Goal: Transaction & Acquisition: Purchase product/service

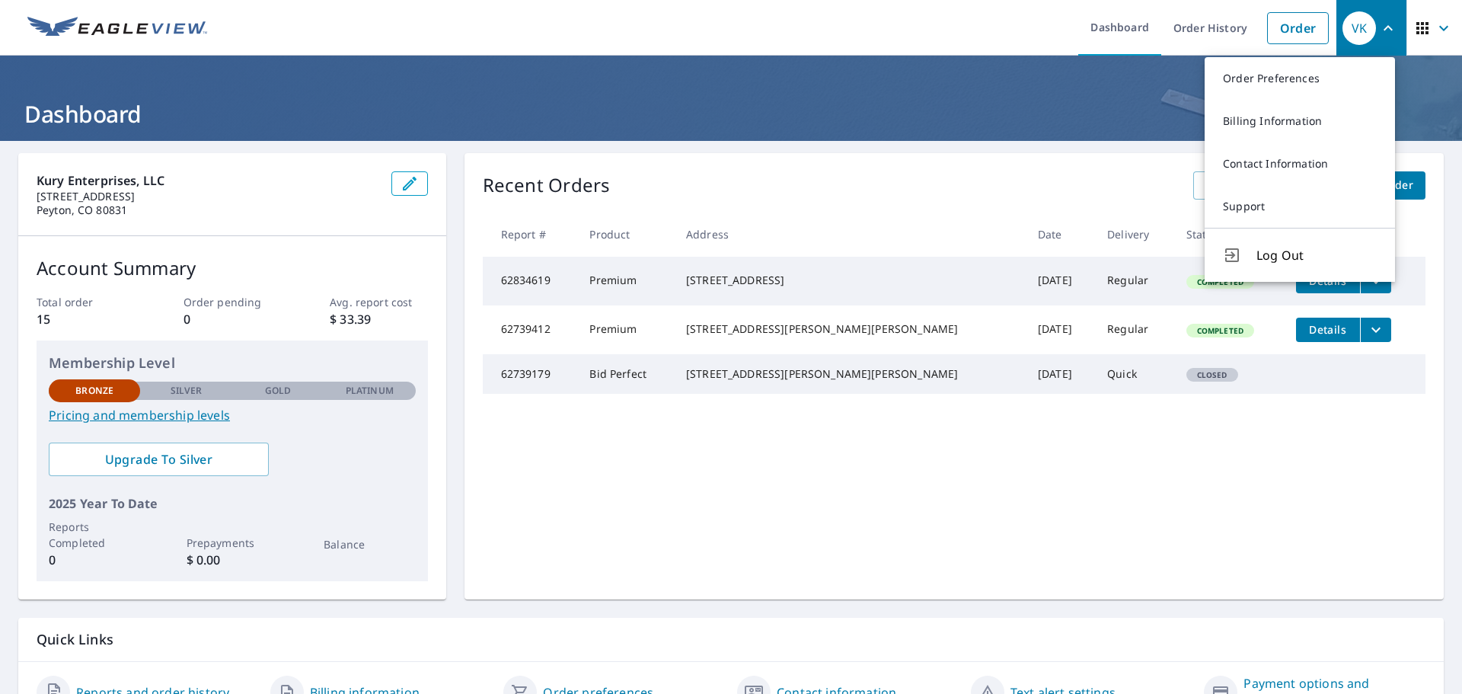
click at [1421, 22] on span "button" at bounding box center [1434, 28] width 43 height 37
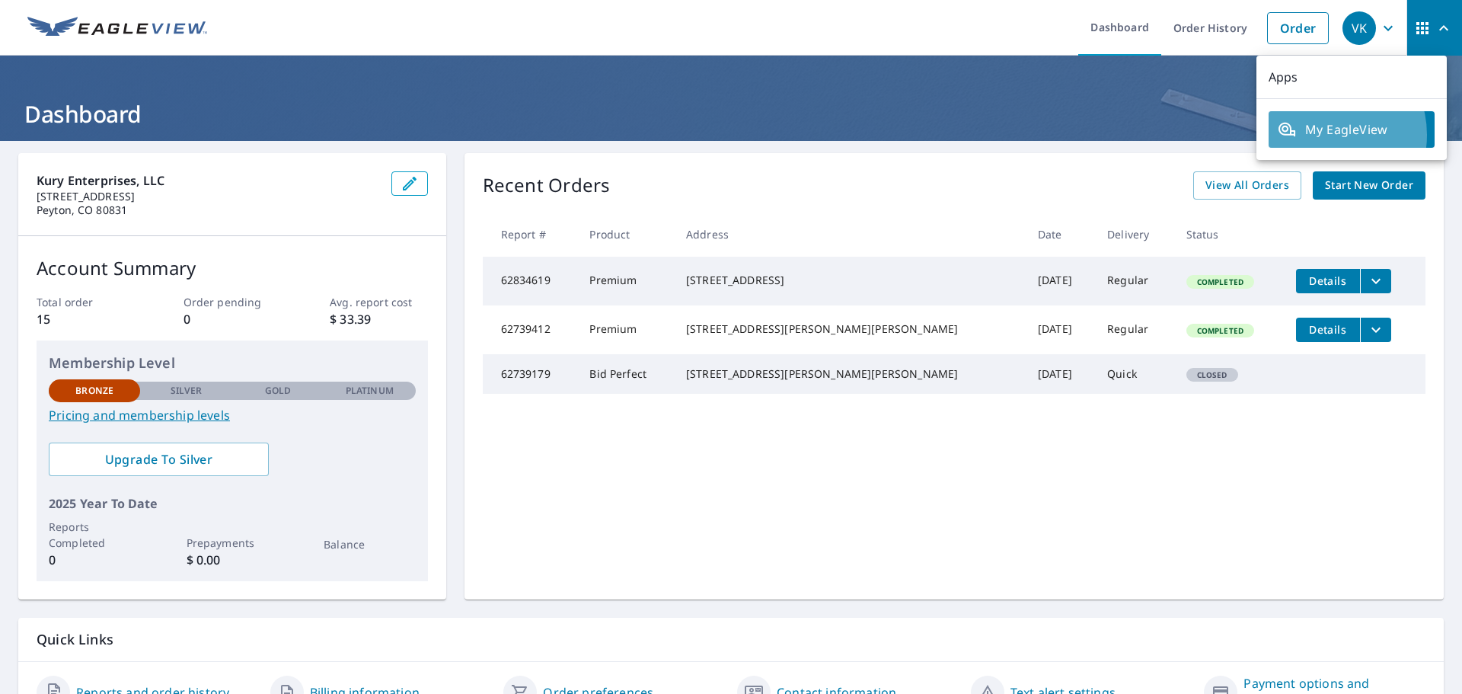
click at [1323, 135] on span "My EagleView" at bounding box center [1352, 129] width 148 height 18
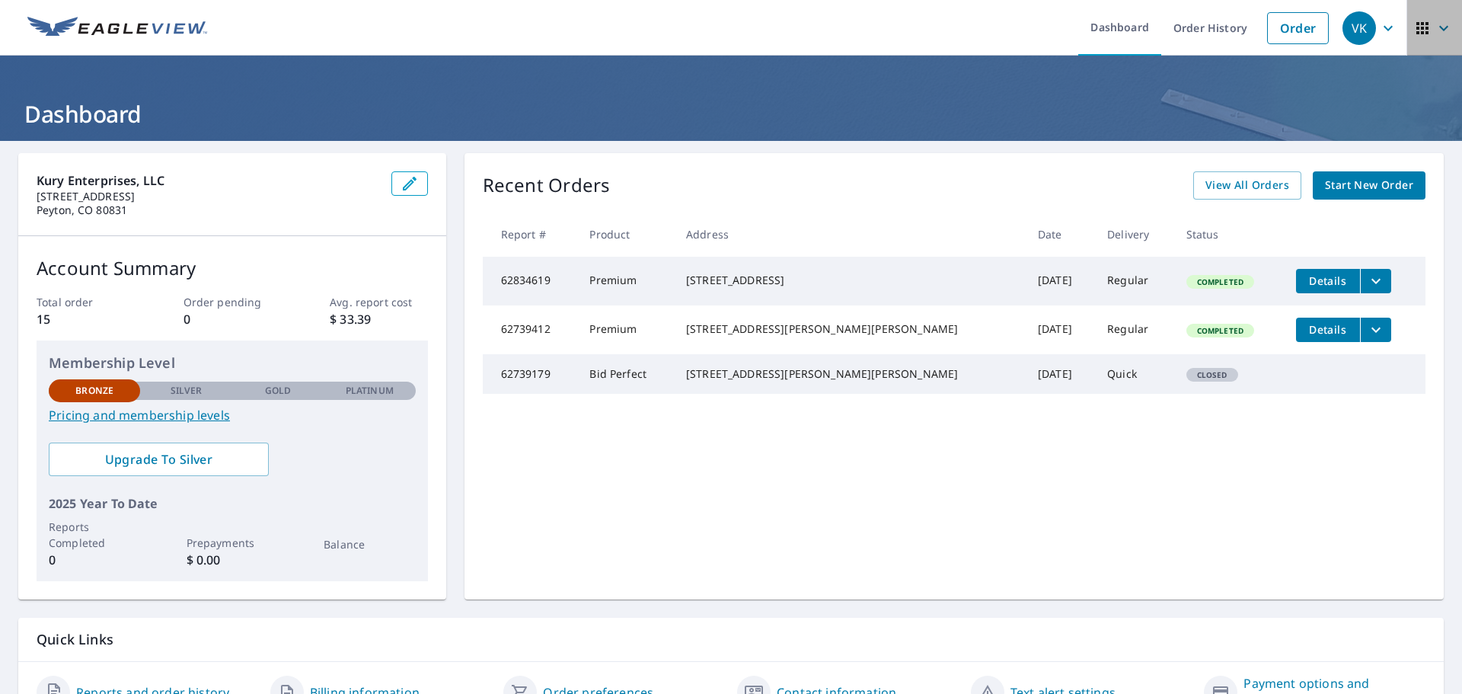
click at [1435, 28] on icon "button" at bounding box center [1444, 28] width 18 height 18
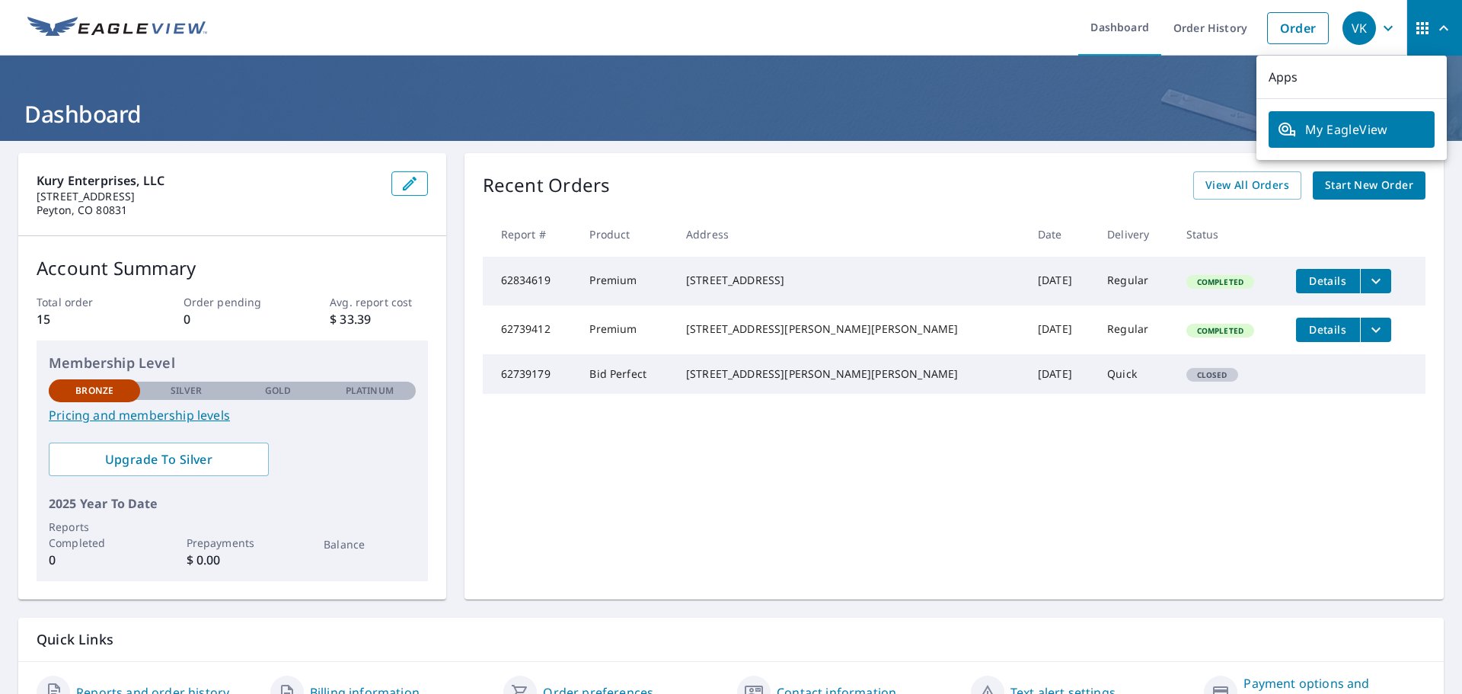
click at [1381, 29] on icon "button" at bounding box center [1388, 28] width 18 height 18
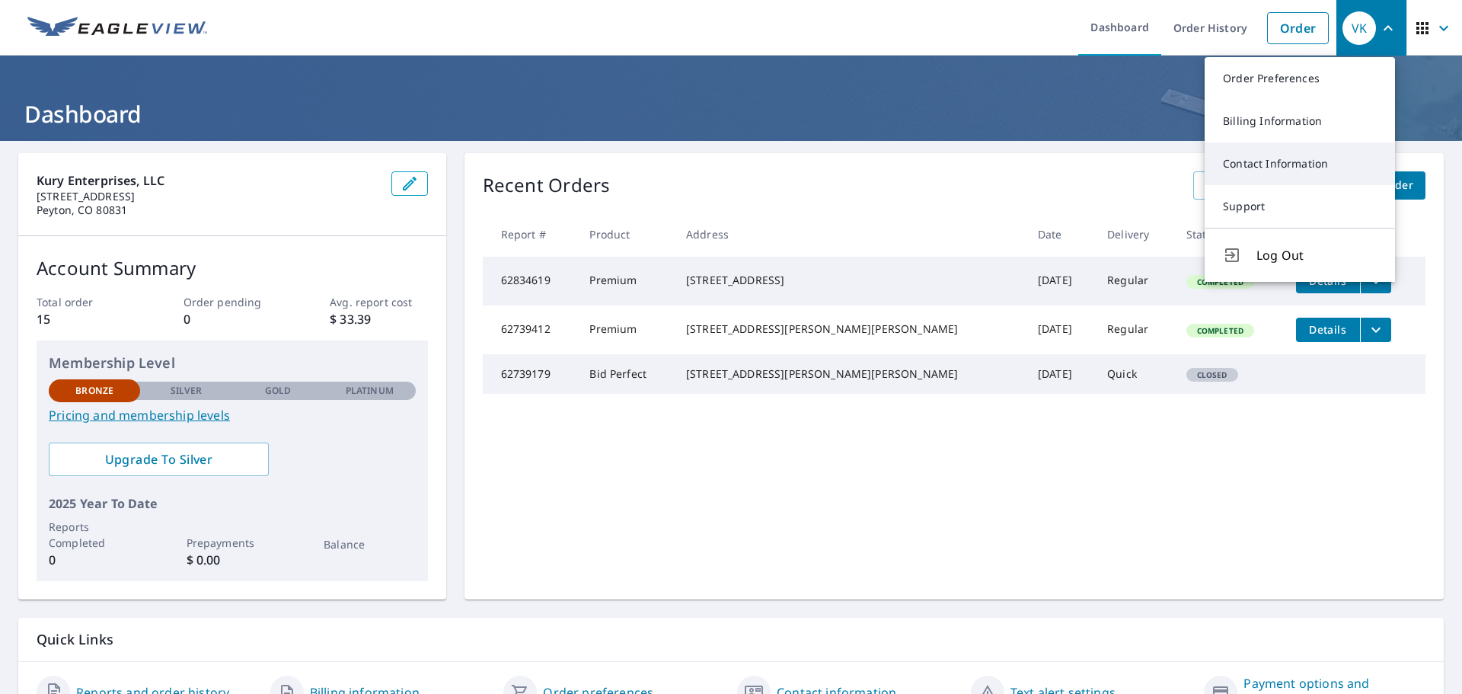
click at [1233, 160] on link "Contact Information" at bounding box center [1300, 163] width 190 height 43
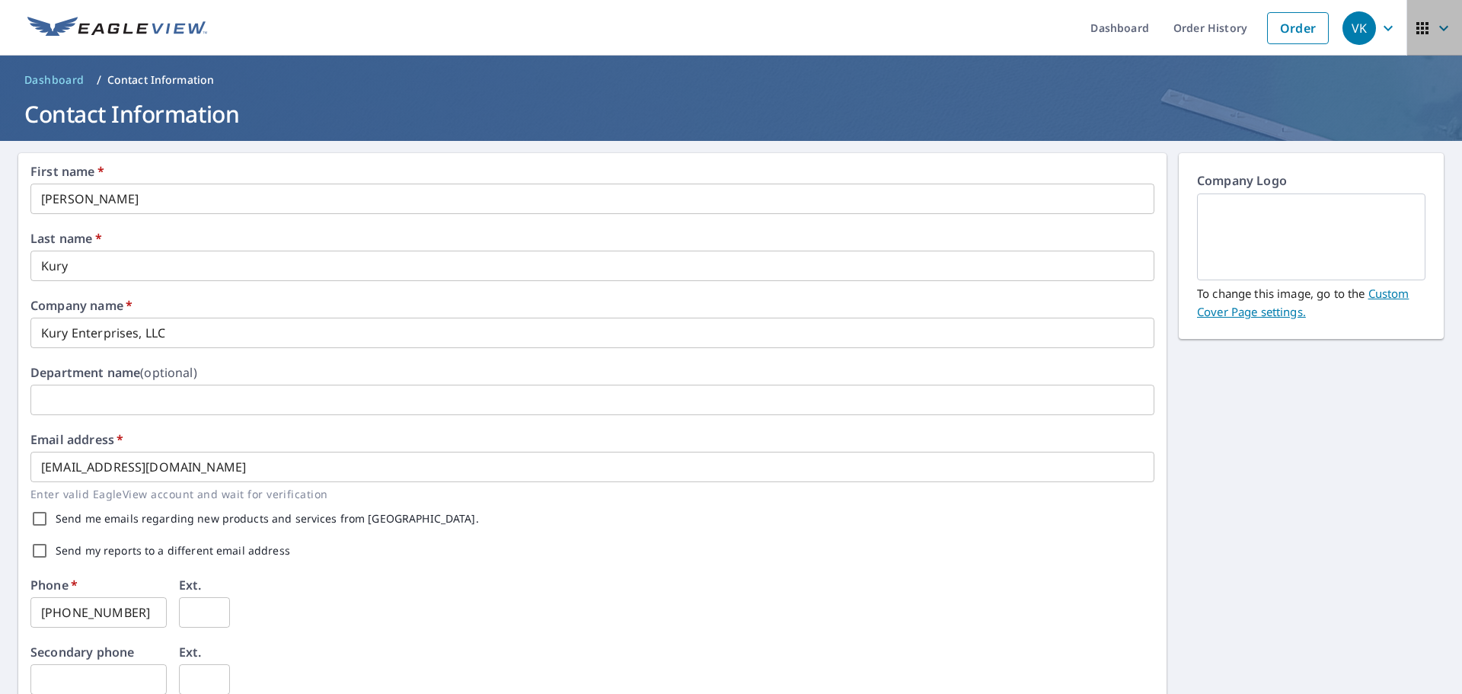
click at [1435, 24] on icon "button" at bounding box center [1444, 28] width 18 height 18
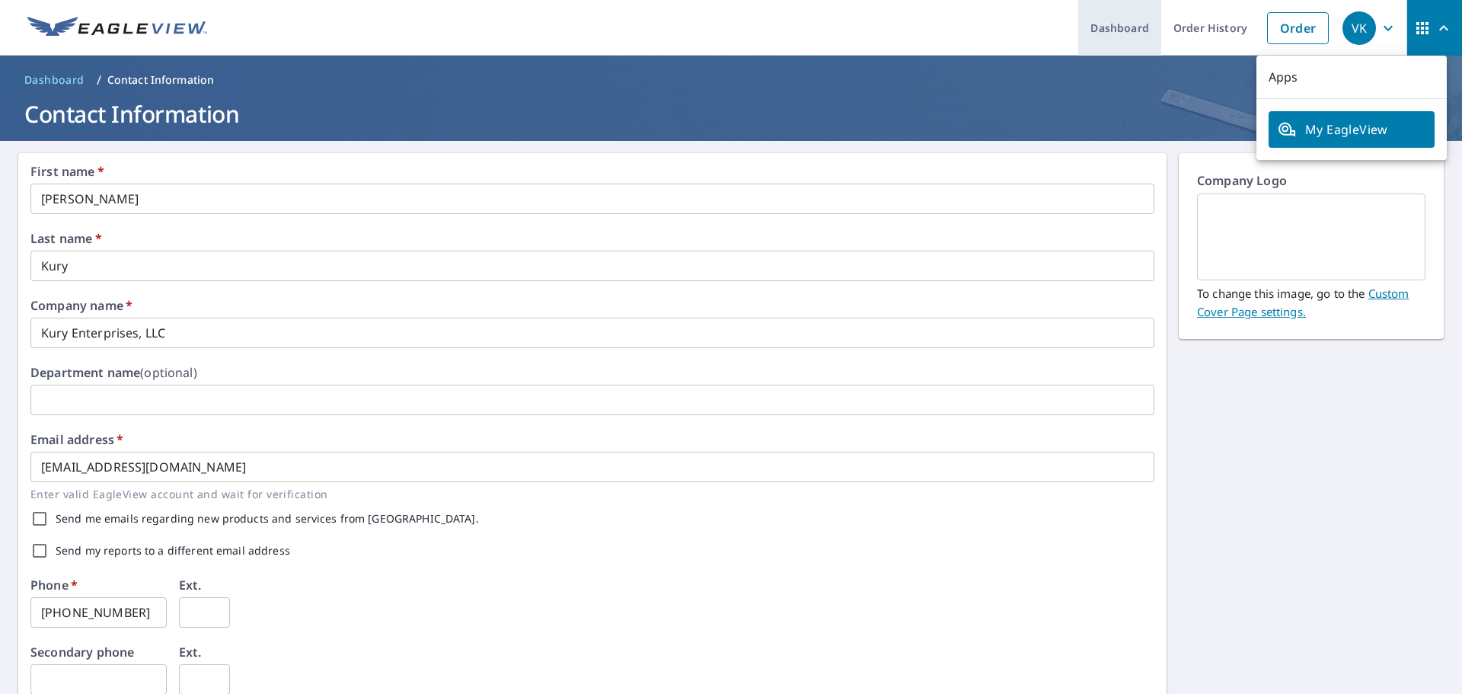
click at [1104, 30] on link "Dashboard" at bounding box center [1119, 28] width 83 height 56
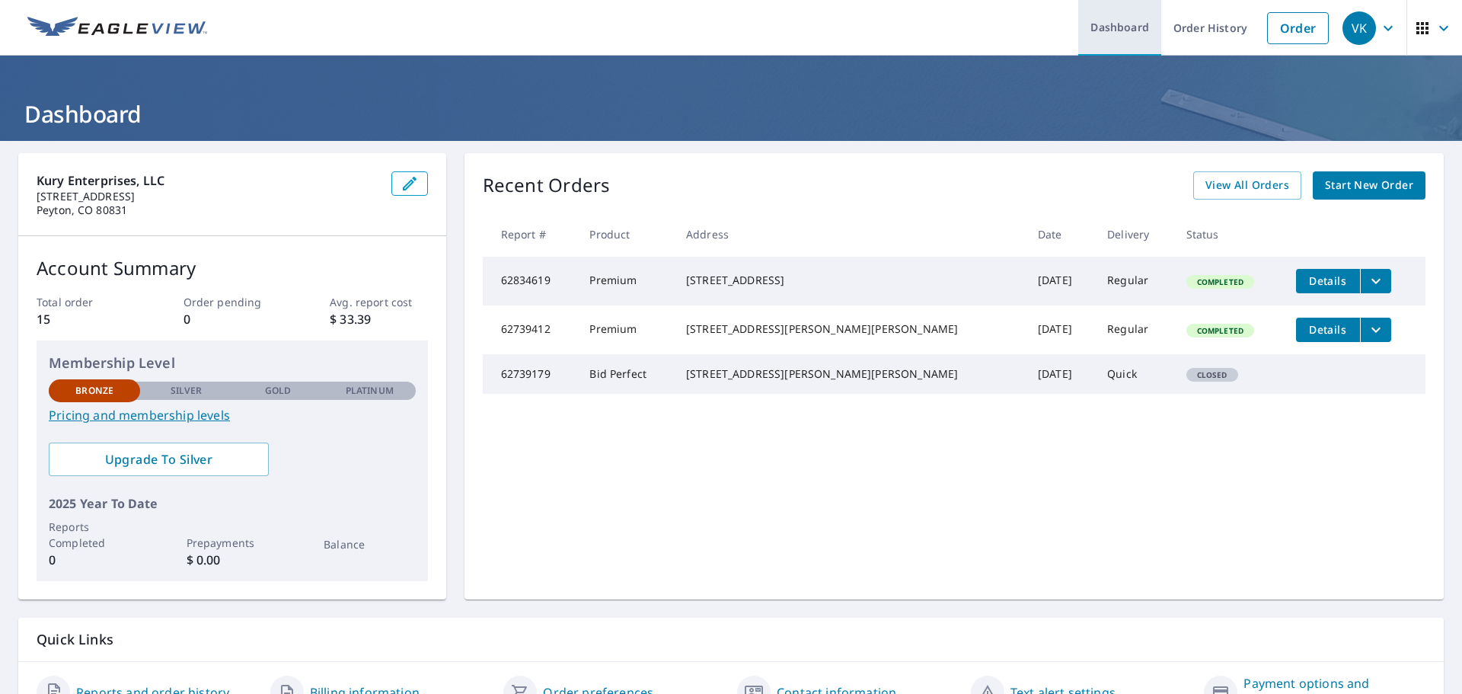
click at [1107, 27] on link "Dashboard" at bounding box center [1119, 28] width 83 height 56
click at [1416, 22] on icon "button" at bounding box center [1422, 28] width 12 height 12
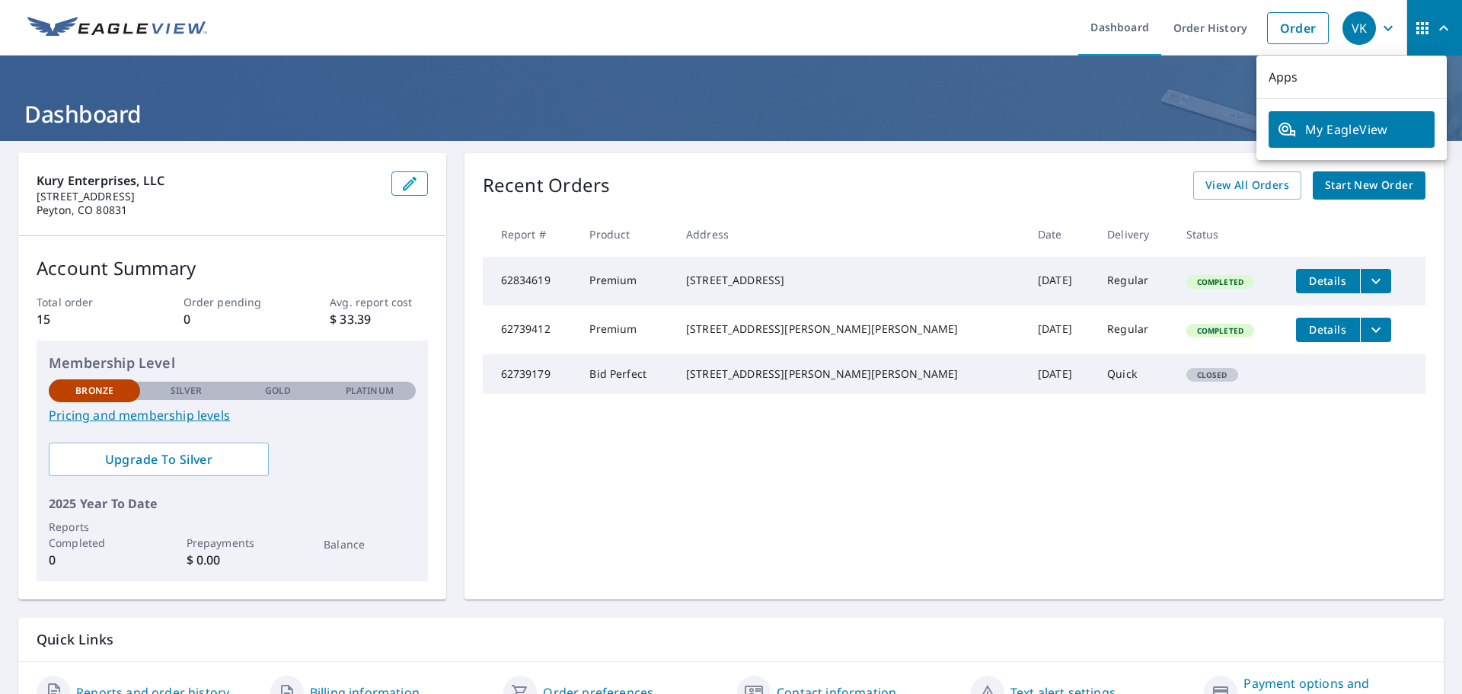
click at [1317, 127] on span "My EagleView" at bounding box center [1352, 129] width 148 height 18
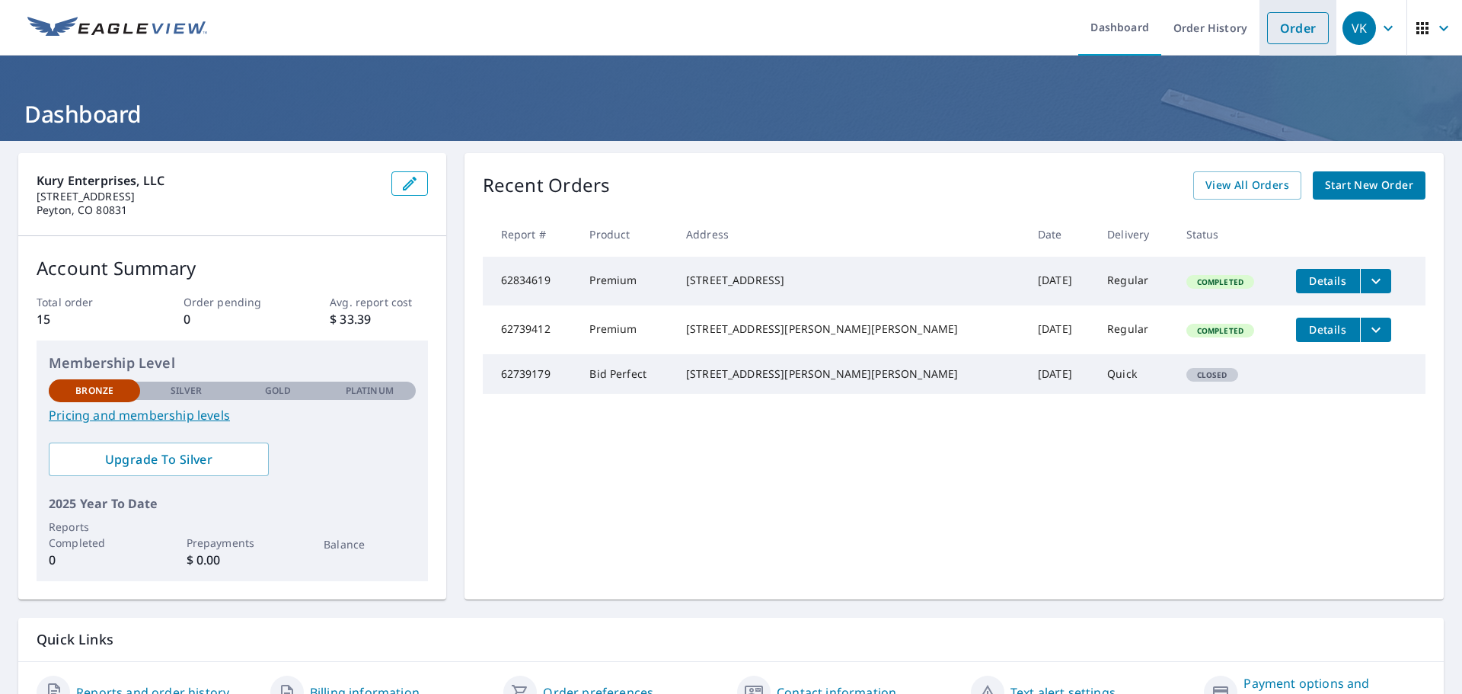
click at [1279, 31] on link "Order" at bounding box center [1298, 28] width 62 height 32
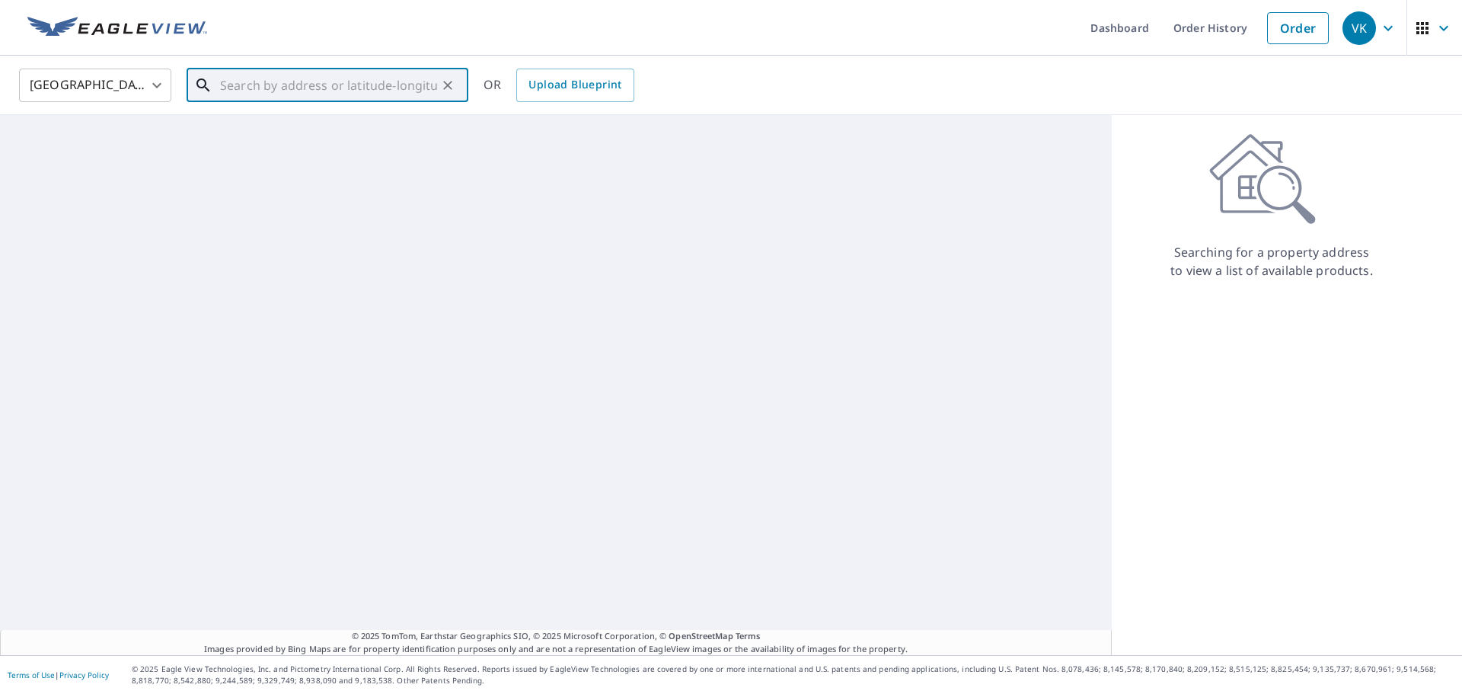
click at [265, 86] on input "text" at bounding box center [328, 85] width 217 height 43
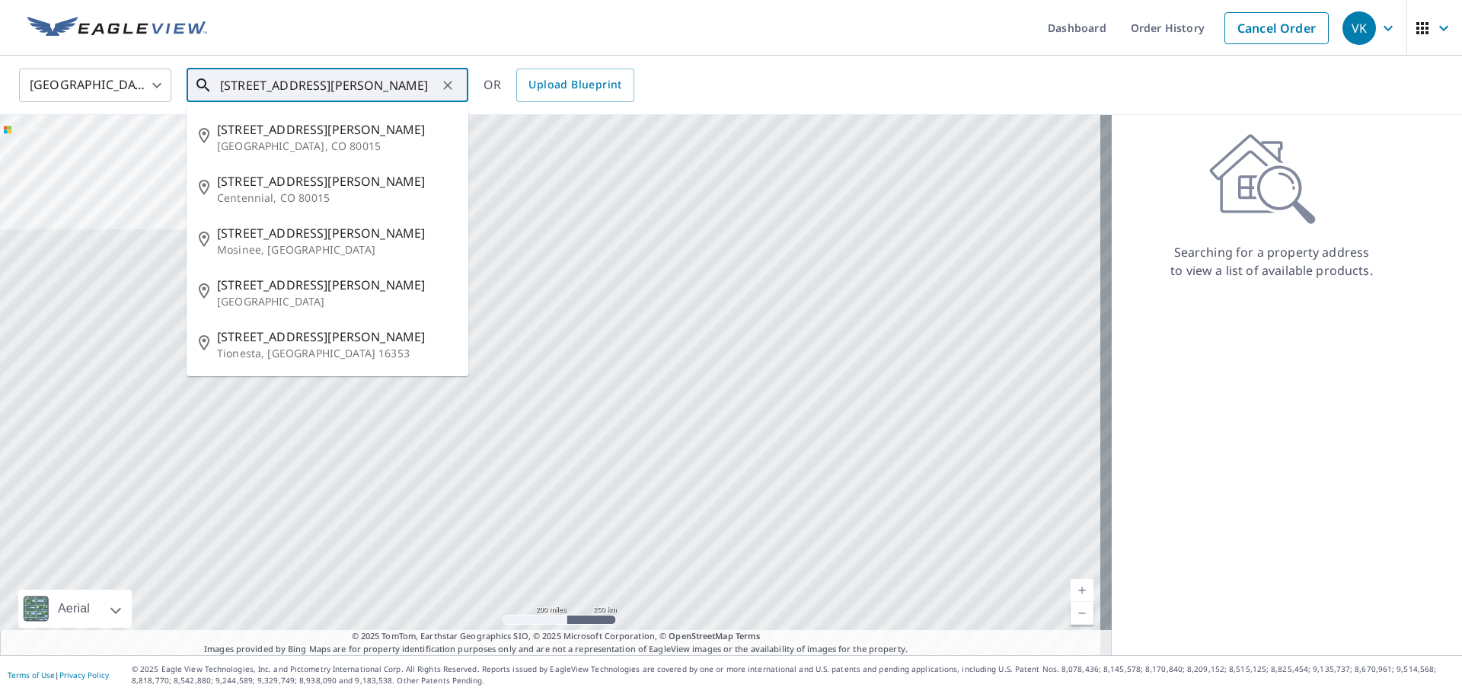
scroll to position [0, 5]
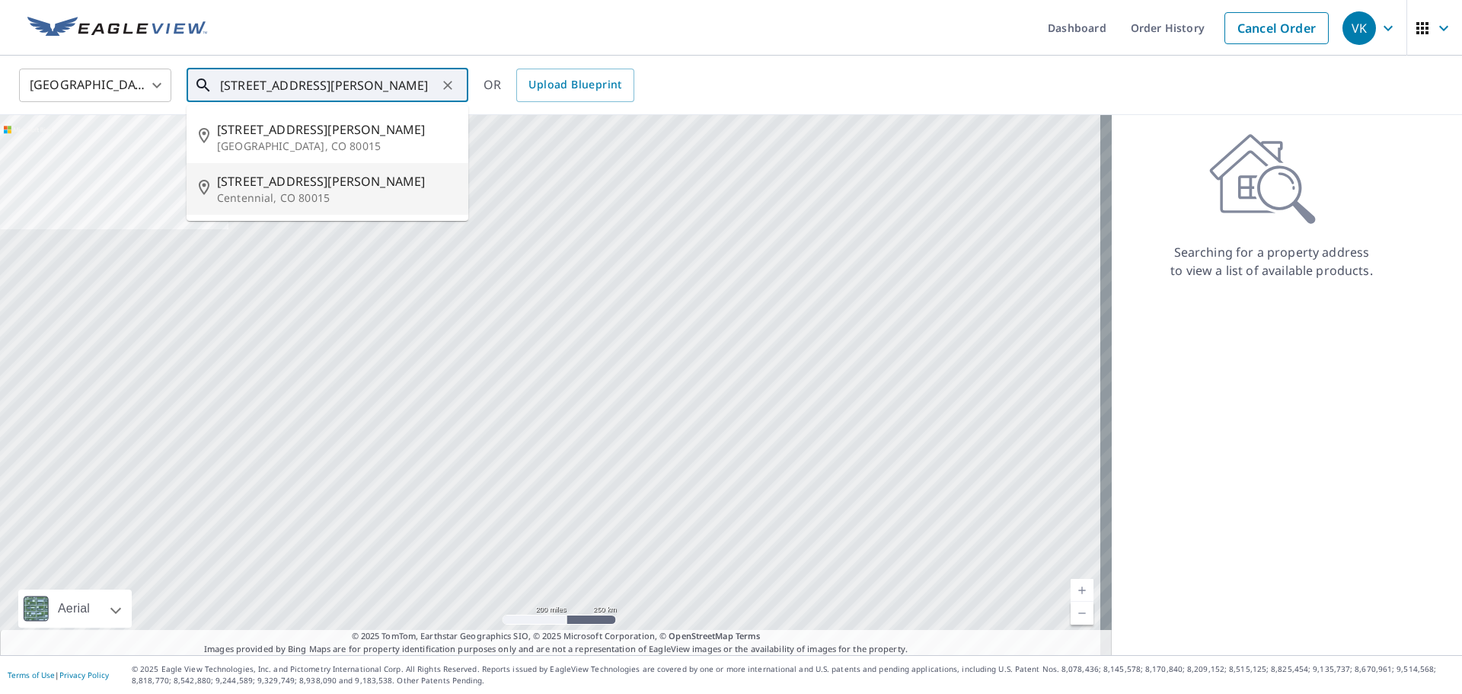
click at [277, 185] on span "[STREET_ADDRESS][PERSON_NAME]" at bounding box center [336, 181] width 239 height 18
type input "[STREET_ADDRESS][PERSON_NAME]"
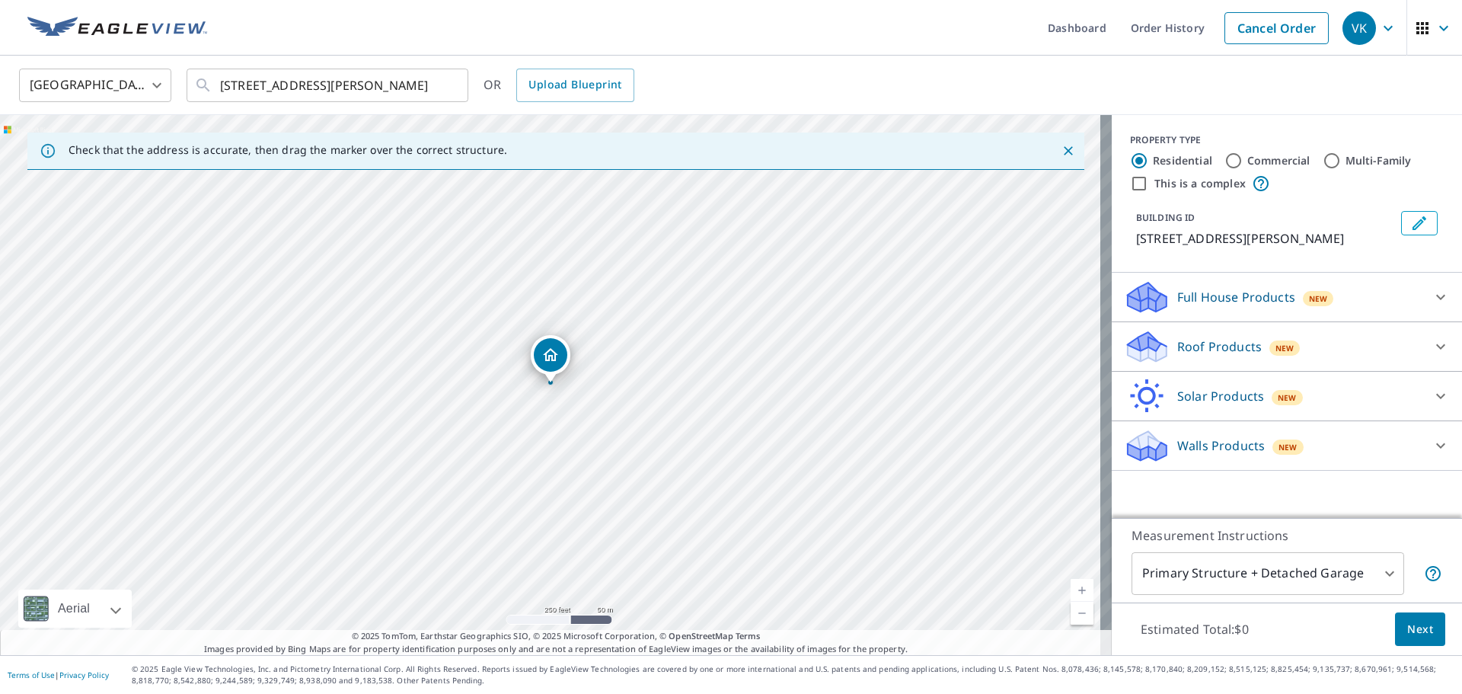
click at [1382, 573] on body "VK VK Dashboard Order History Cancel Order VK [GEOGRAPHIC_DATA] [GEOGRAPHIC_DAT…" at bounding box center [731, 347] width 1462 height 694
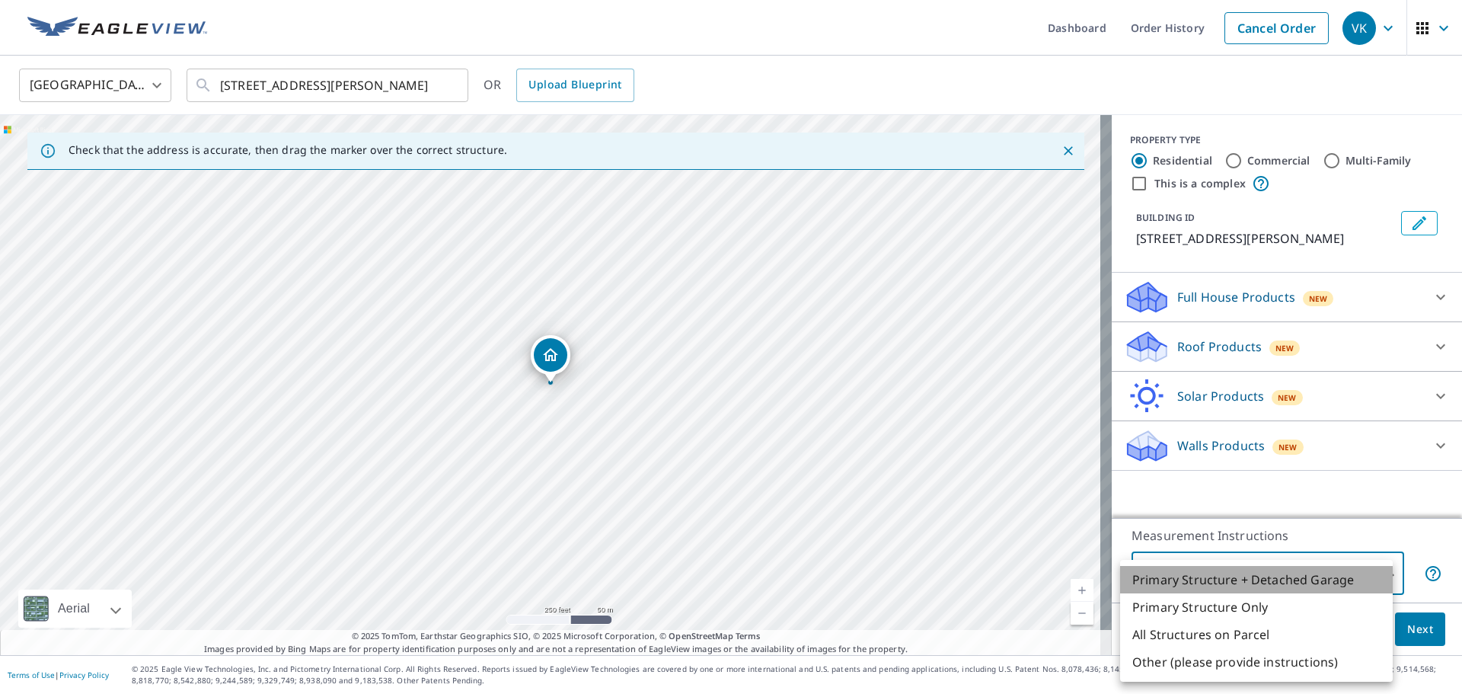
click at [1382, 573] on li "Primary Structure + Detached Garage" at bounding box center [1256, 579] width 273 height 27
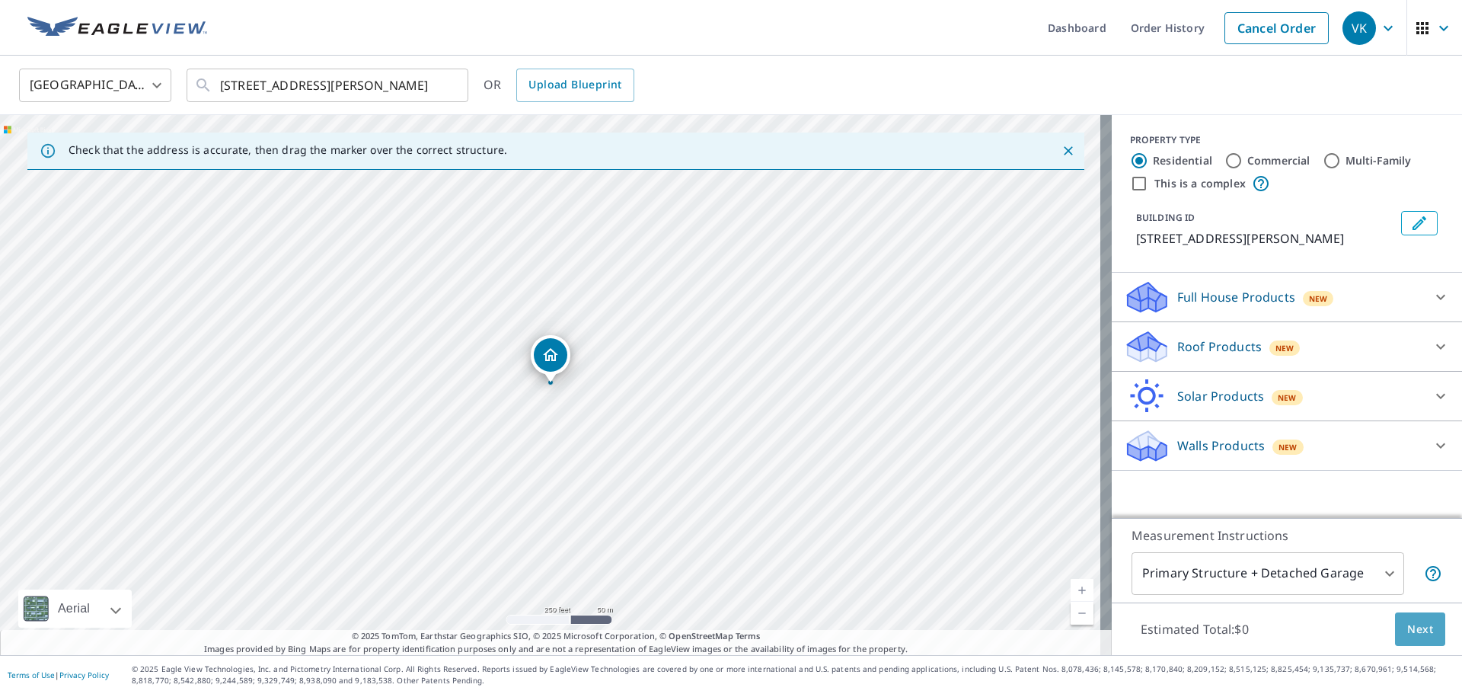
click at [1416, 628] on span "Next" at bounding box center [1420, 629] width 26 height 19
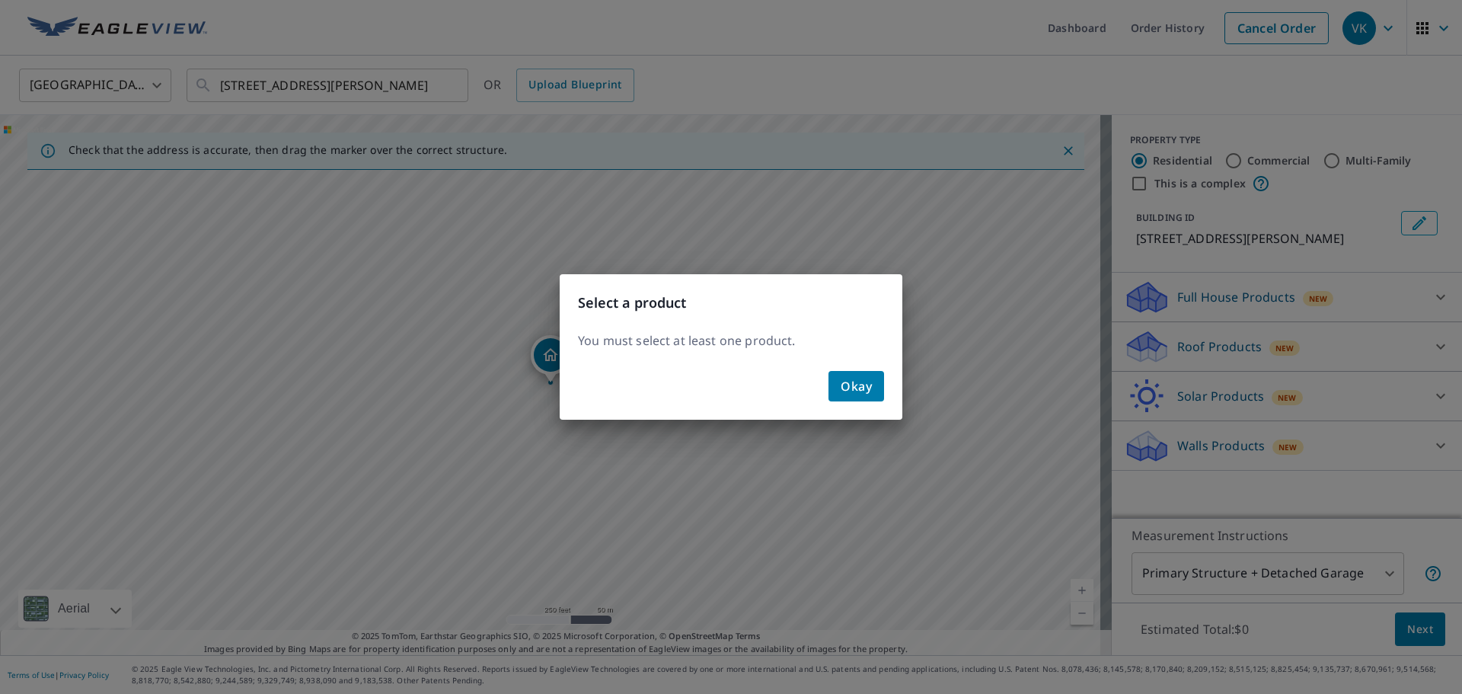
click at [884, 397] on div "Okay" at bounding box center [731, 392] width 343 height 55
click at [860, 390] on span "Okay" at bounding box center [856, 385] width 31 height 21
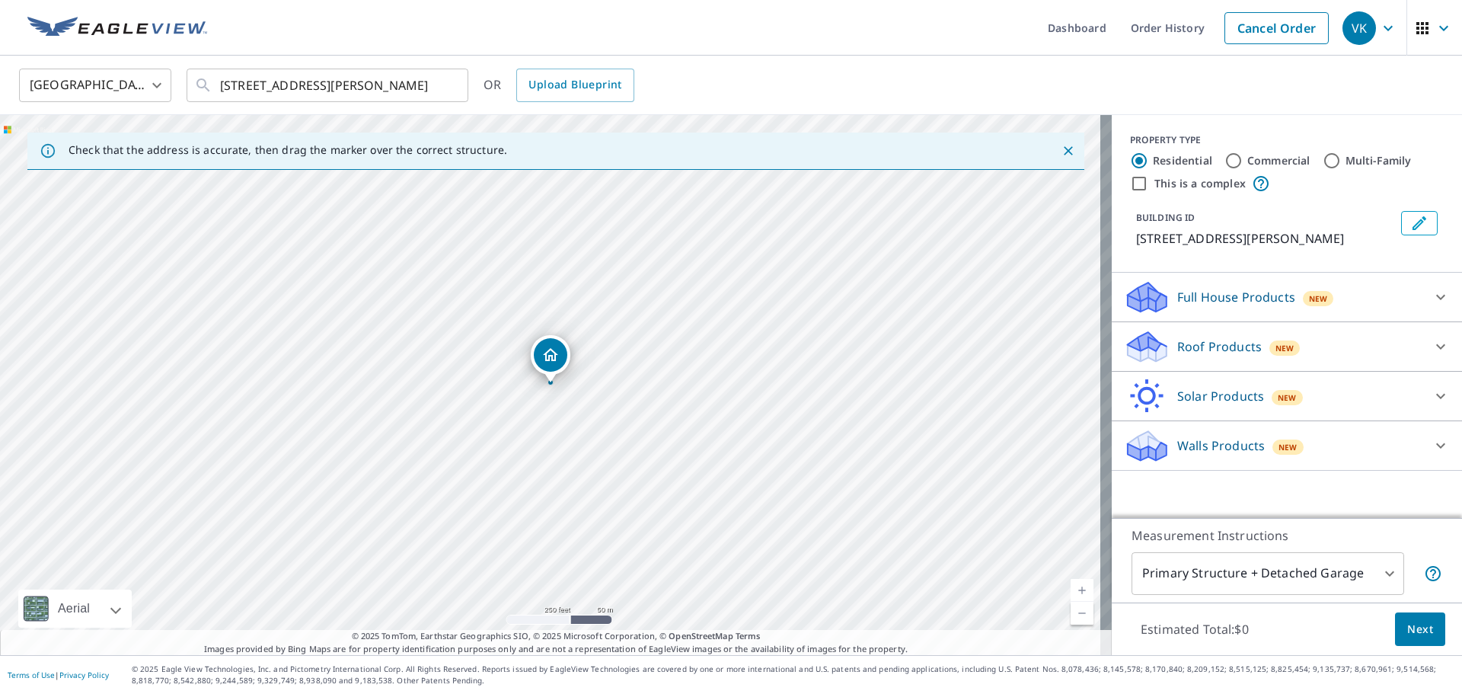
click at [1200, 306] on p "Full House Products" at bounding box center [1236, 297] width 118 height 18
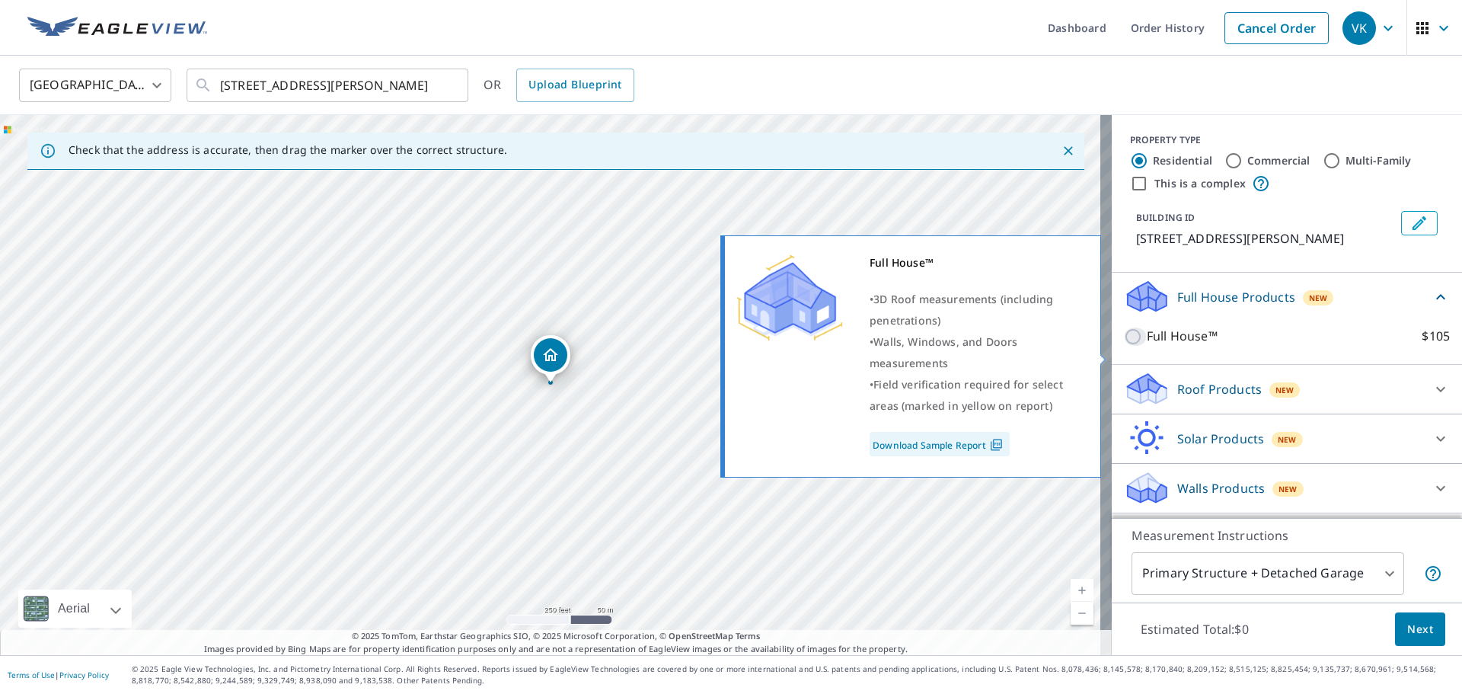
click at [1128, 346] on input "Full House™ $105" at bounding box center [1135, 336] width 23 height 18
checkbox input "true"
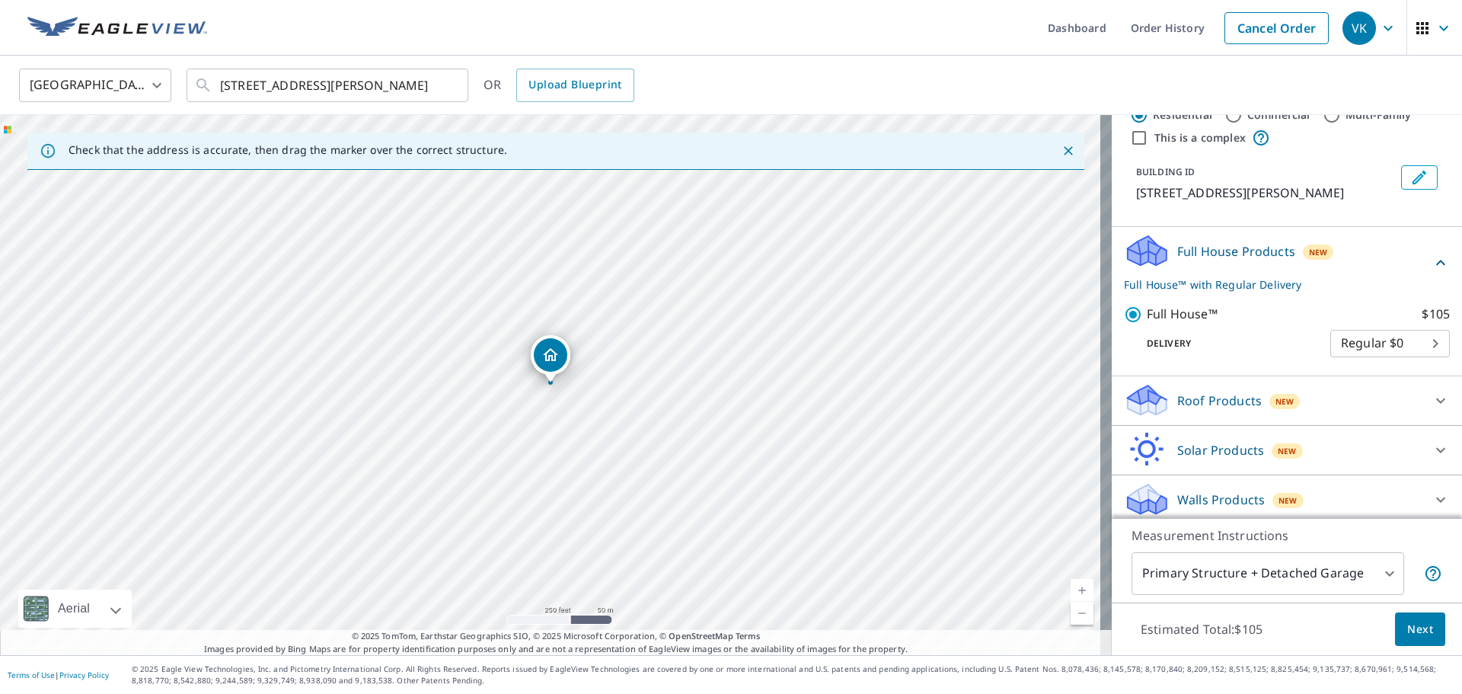
scroll to position [71, 0]
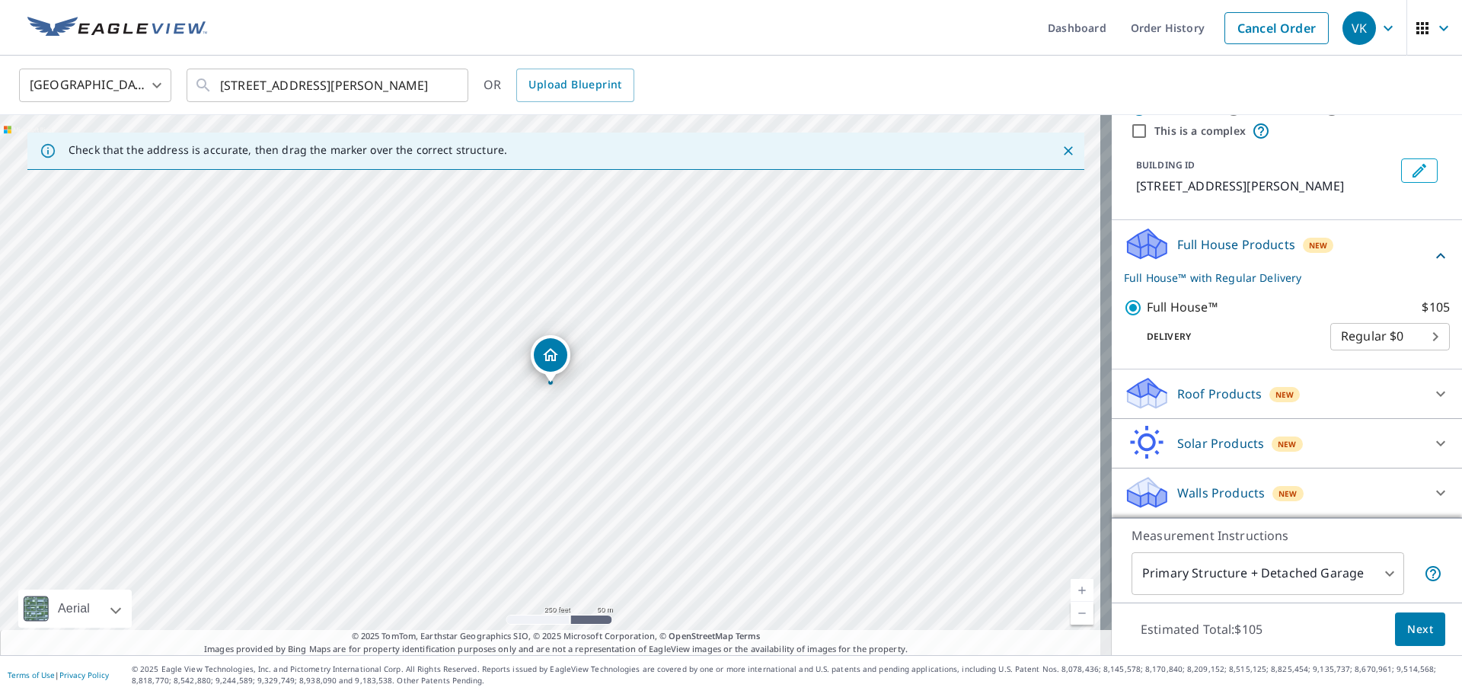
click at [1180, 391] on p "Roof Products" at bounding box center [1219, 394] width 85 height 18
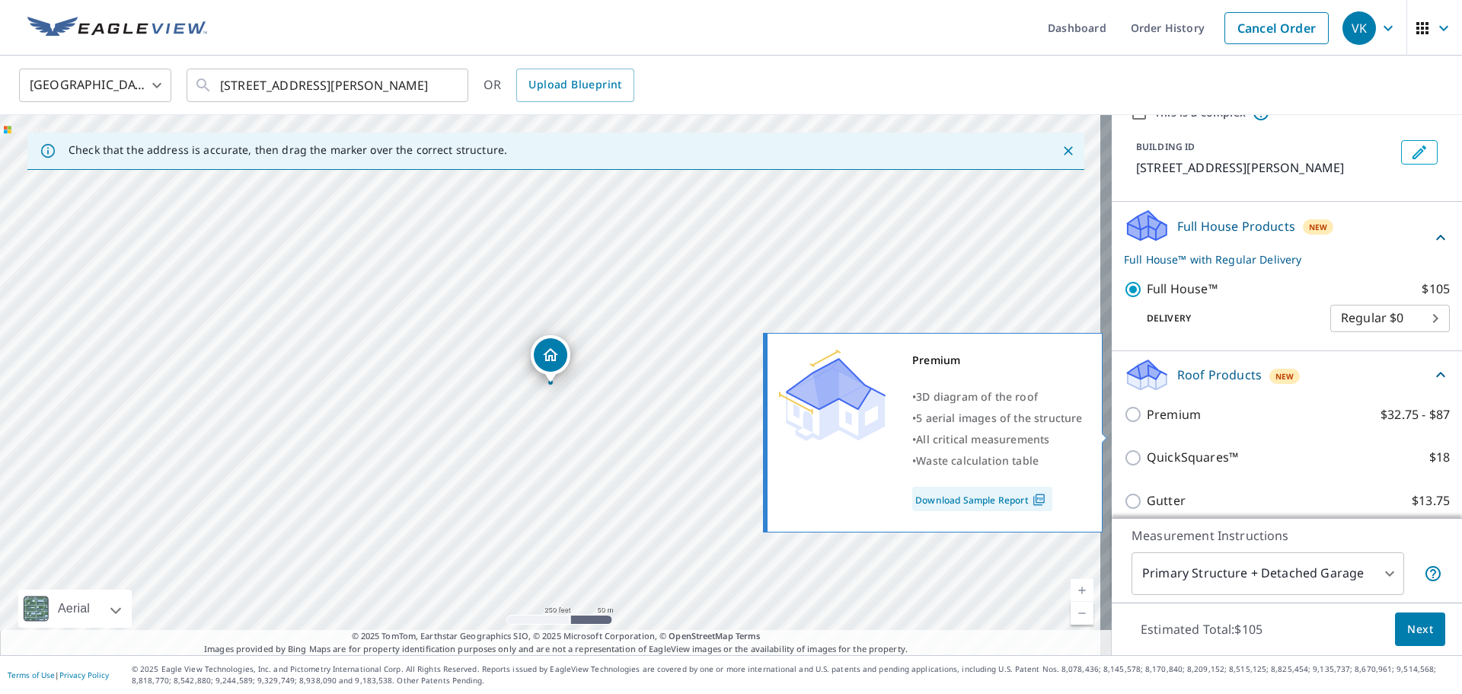
click at [1148, 424] on p "Premium" at bounding box center [1174, 414] width 54 height 19
click at [1147, 423] on input "Premium $32.75 - $87" at bounding box center [1135, 414] width 23 height 18
checkbox input "true"
checkbox input "false"
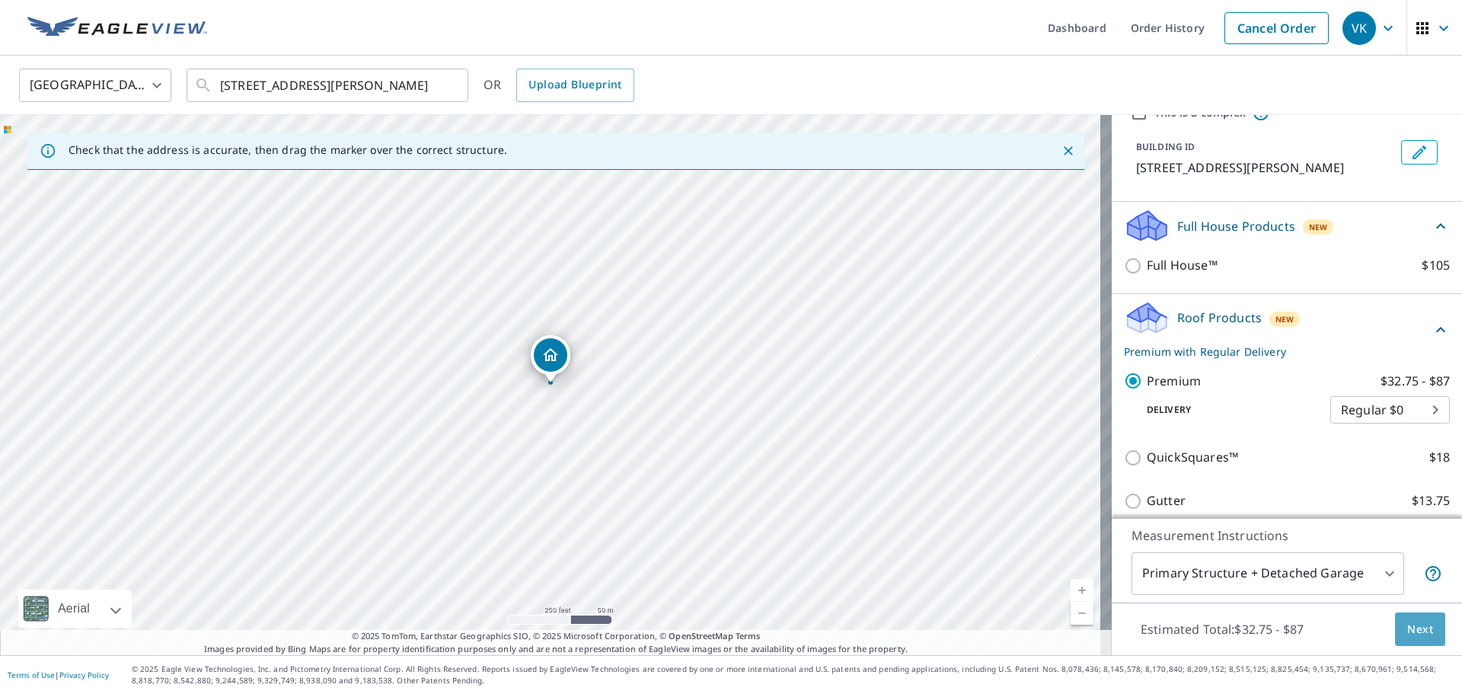
click at [1425, 637] on button "Next" at bounding box center [1420, 629] width 50 height 34
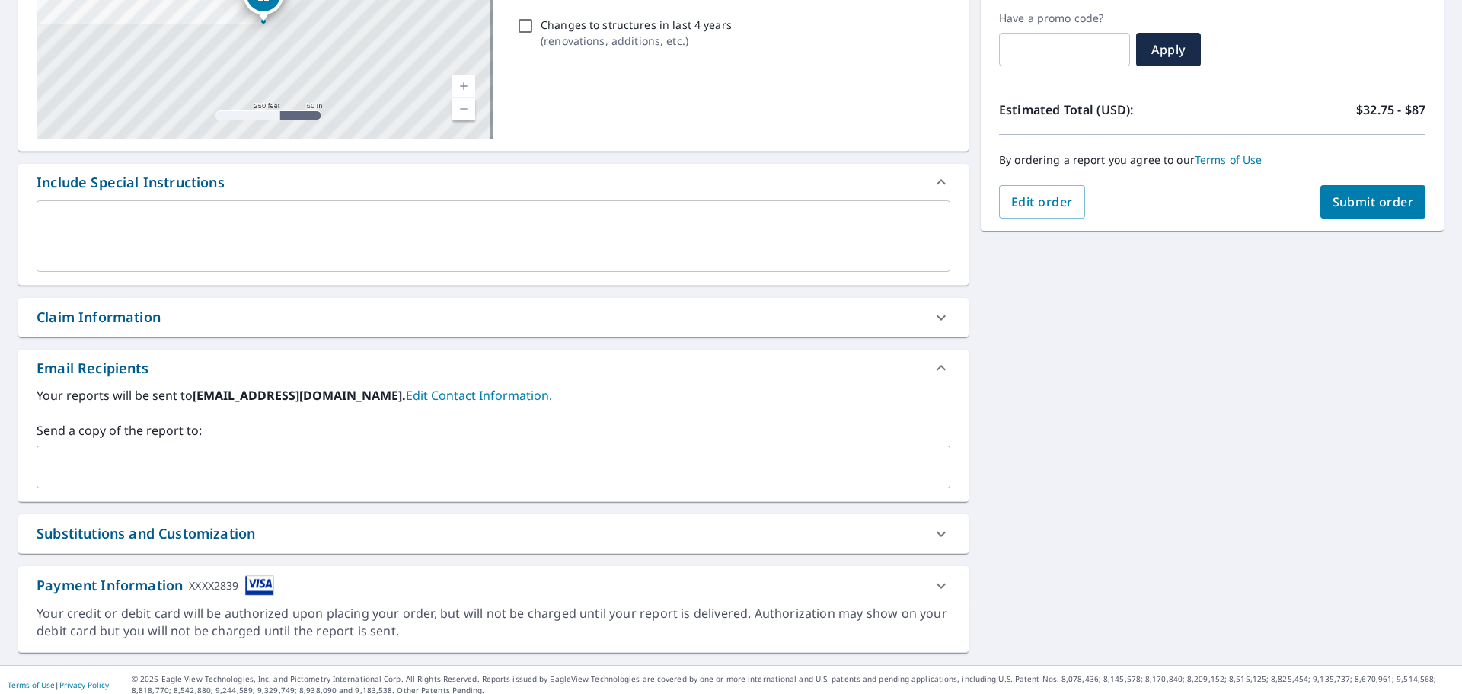
scroll to position [265, 0]
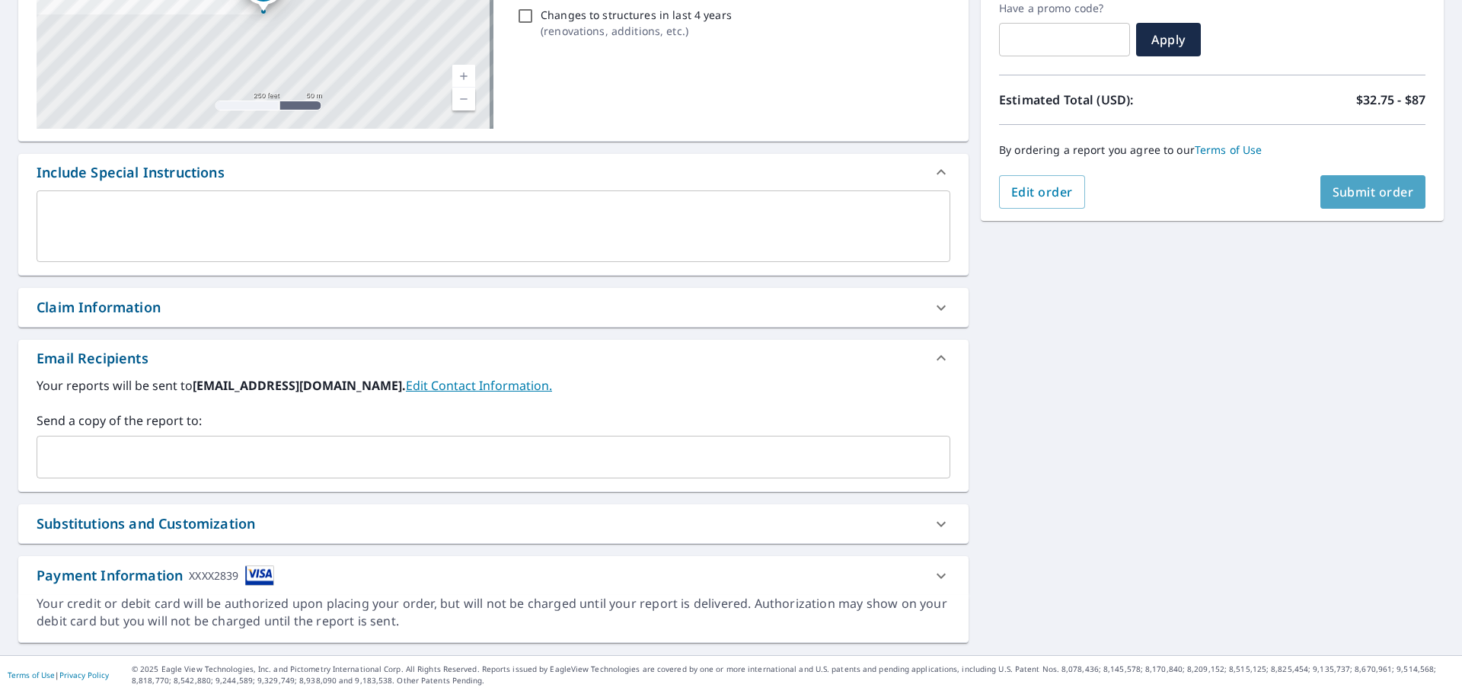
click at [1360, 190] on span "Submit order" at bounding box center [1373, 192] width 81 height 17
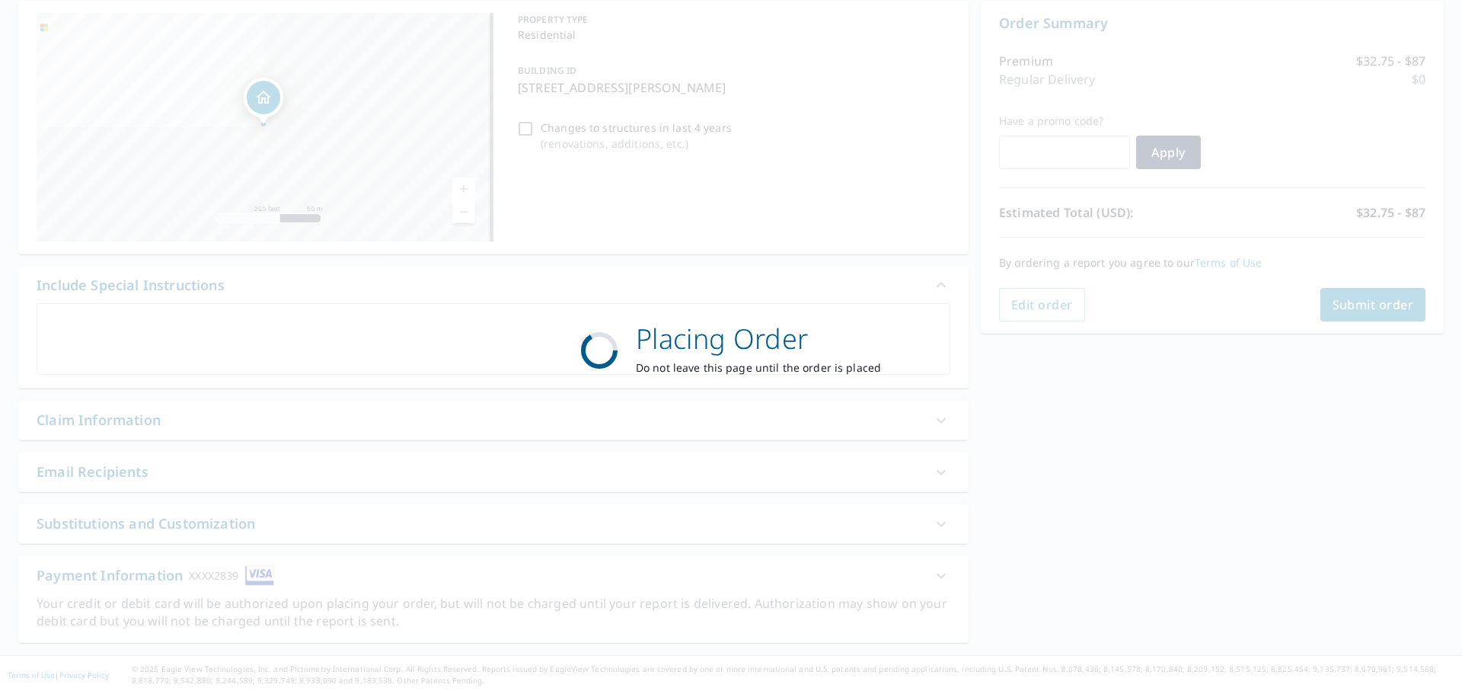
scroll to position [152, 0]
